Goal: Transaction & Acquisition: Purchase product/service

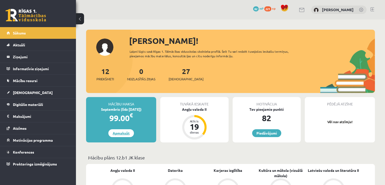
click at [119, 131] on link "Apmaksāt" at bounding box center [121, 133] width 26 height 8
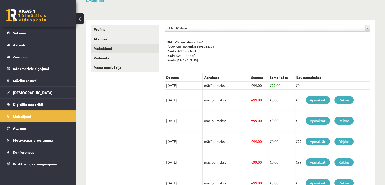
scroll to position [51, 0]
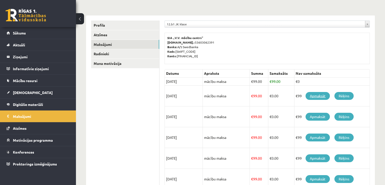
click at [311, 95] on link "Apmaksāt" at bounding box center [317, 96] width 24 height 8
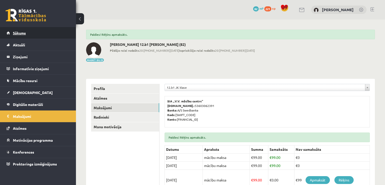
click at [22, 35] on span "Sākums" at bounding box center [19, 33] width 13 height 5
